Goal: Complete application form

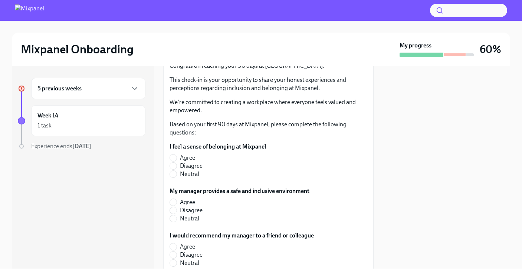
scroll to position [71, 0]
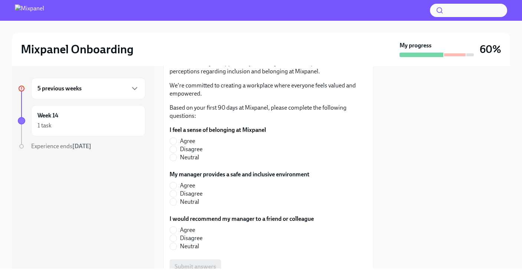
click at [187, 140] on span "Agree" at bounding box center [187, 141] width 15 height 8
click at [176, 140] on input "Agree" at bounding box center [173, 141] width 7 height 7
radio input "true"
click at [188, 186] on span "Agree" at bounding box center [187, 186] width 15 height 8
click at [176, 186] on input "Agree" at bounding box center [173, 185] width 7 height 7
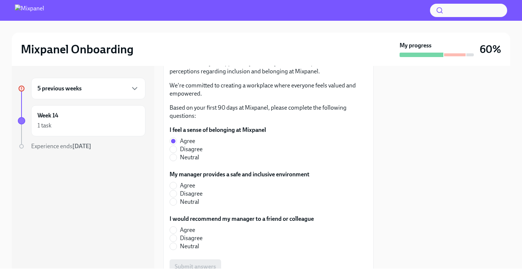
radio input "true"
click at [190, 231] on span "Agree" at bounding box center [187, 230] width 15 height 8
click at [176, 231] on input "Agree" at bounding box center [173, 230] width 7 height 7
radio input "true"
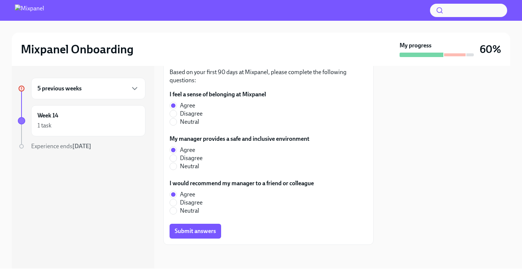
scroll to position [106, 0]
click at [190, 231] on span "Submit answers" at bounding box center [195, 231] width 41 height 7
